Goal: Navigation & Orientation: Find specific page/section

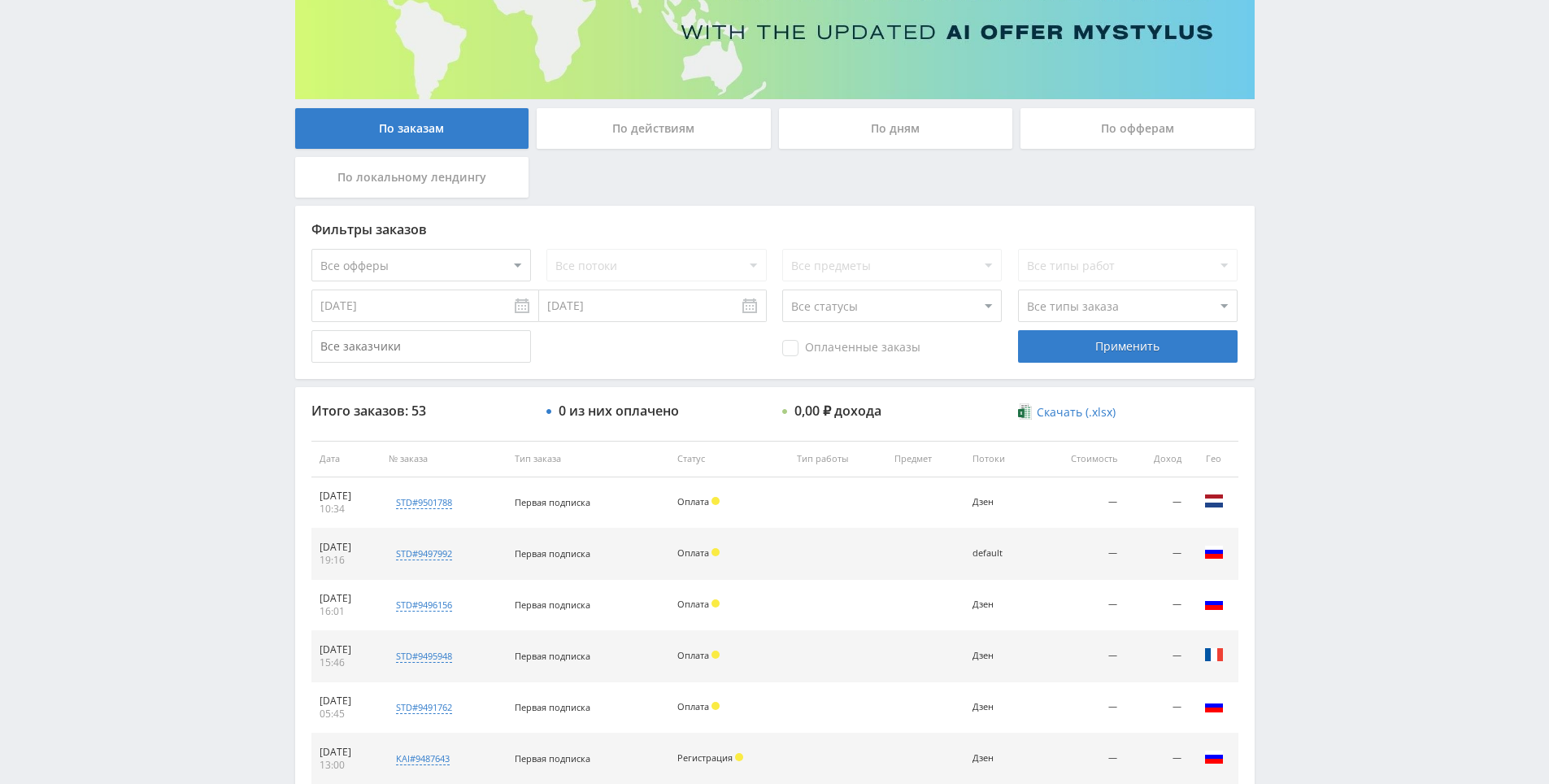
drag, startPoint x: 862, startPoint y: 464, endPoint x: 789, endPoint y: 383, distance: 109.0
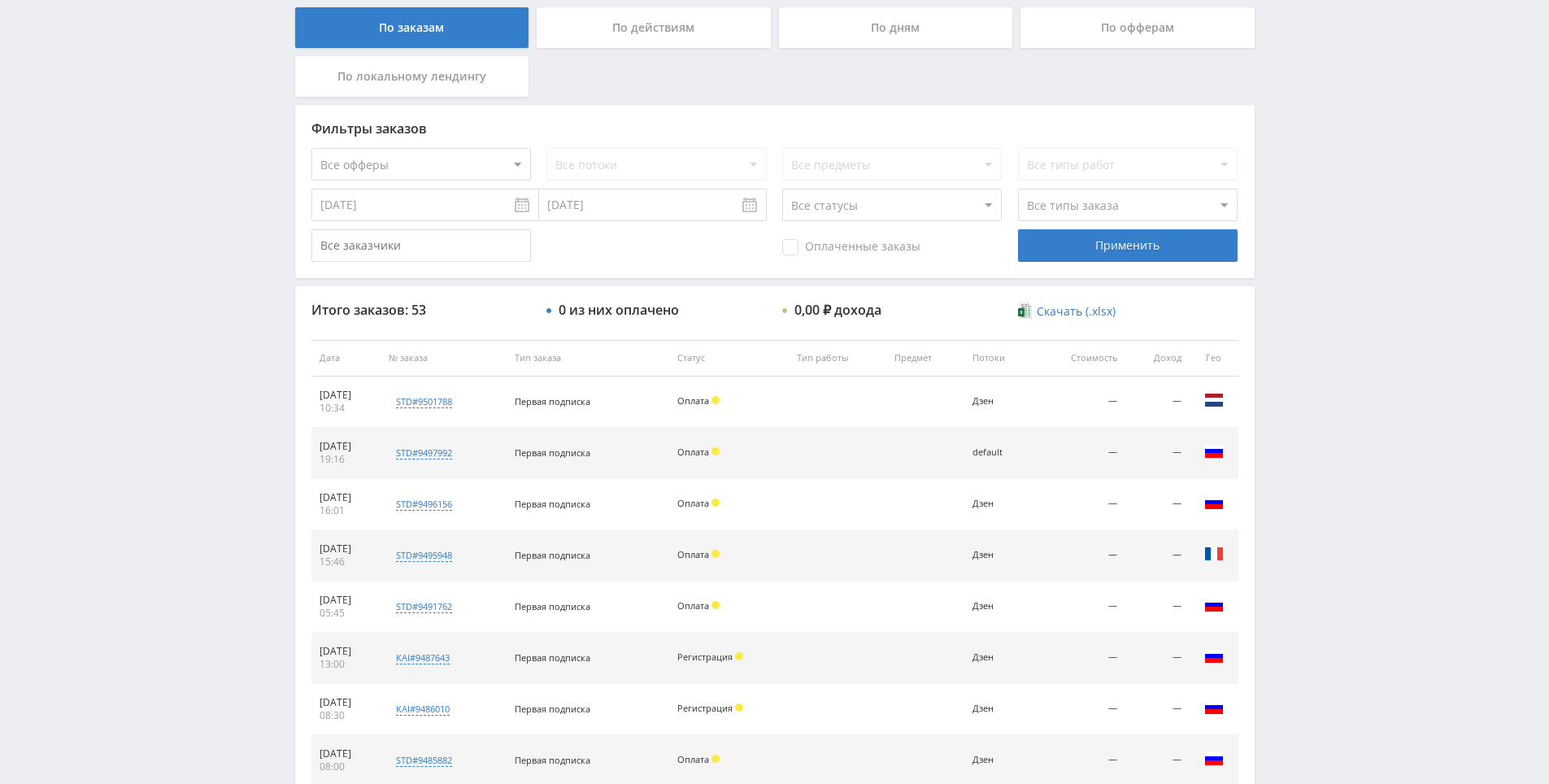
scroll to position [325, 0]
drag, startPoint x: 1317, startPoint y: 517, endPoint x: 1310, endPoint y: 460, distance: 57.4
click at [1310, 460] on div "Telegram-канал Инструменты База знаний Ваш менеджер: Alex Alex Online @edugram_…" at bounding box center [774, 357] width 1549 height 1365
click at [1300, 417] on div "Telegram-канал Инструменты База знаний Ваш менеджер: Alex Alex Online @edugram_…" at bounding box center [774, 357] width 1549 height 1365
